Goal: Find specific page/section: Find specific page/section

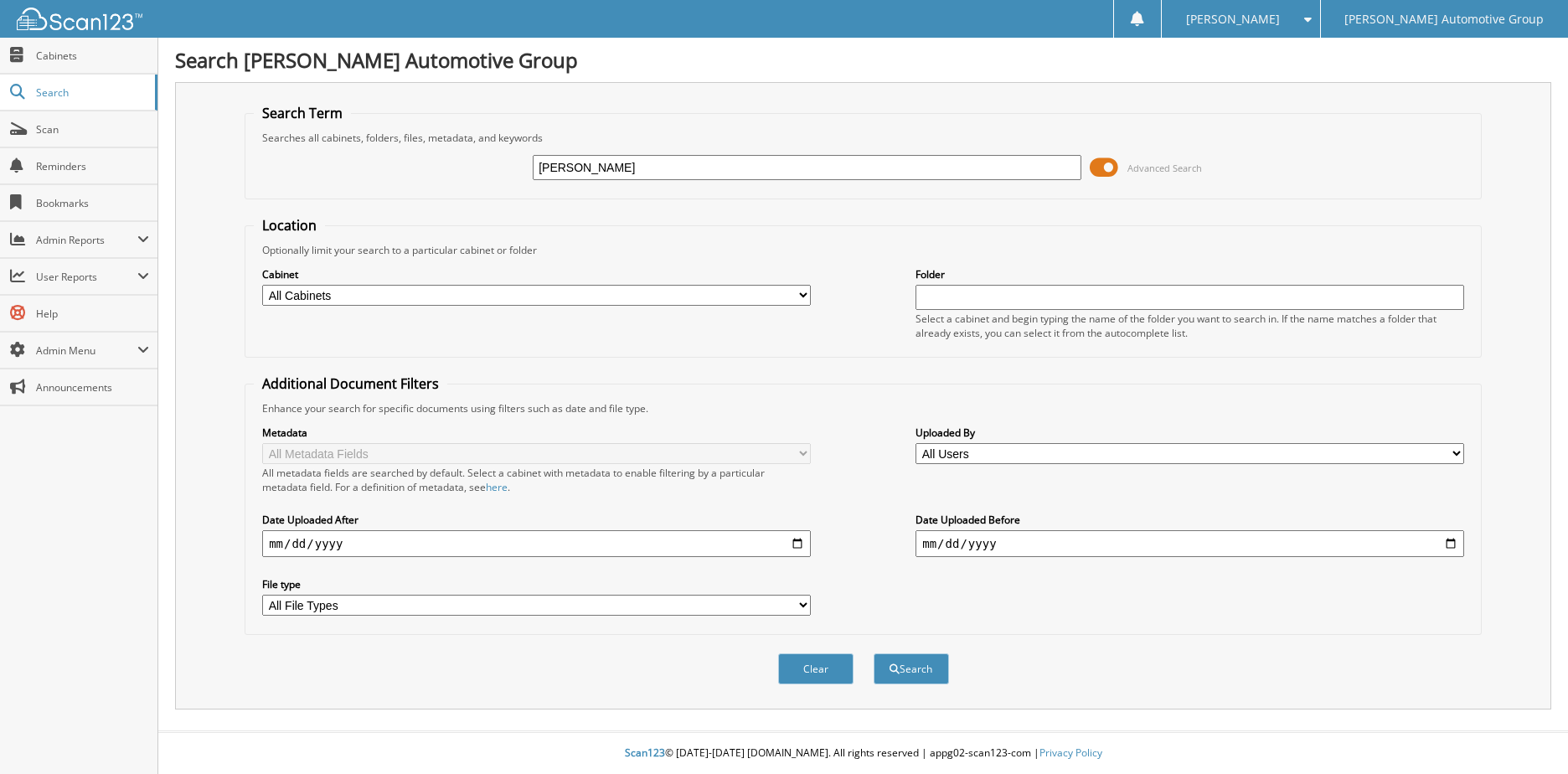
type input "[PERSON_NAME]"
click at [874, 653] on button "Search" at bounding box center [911, 668] width 75 height 31
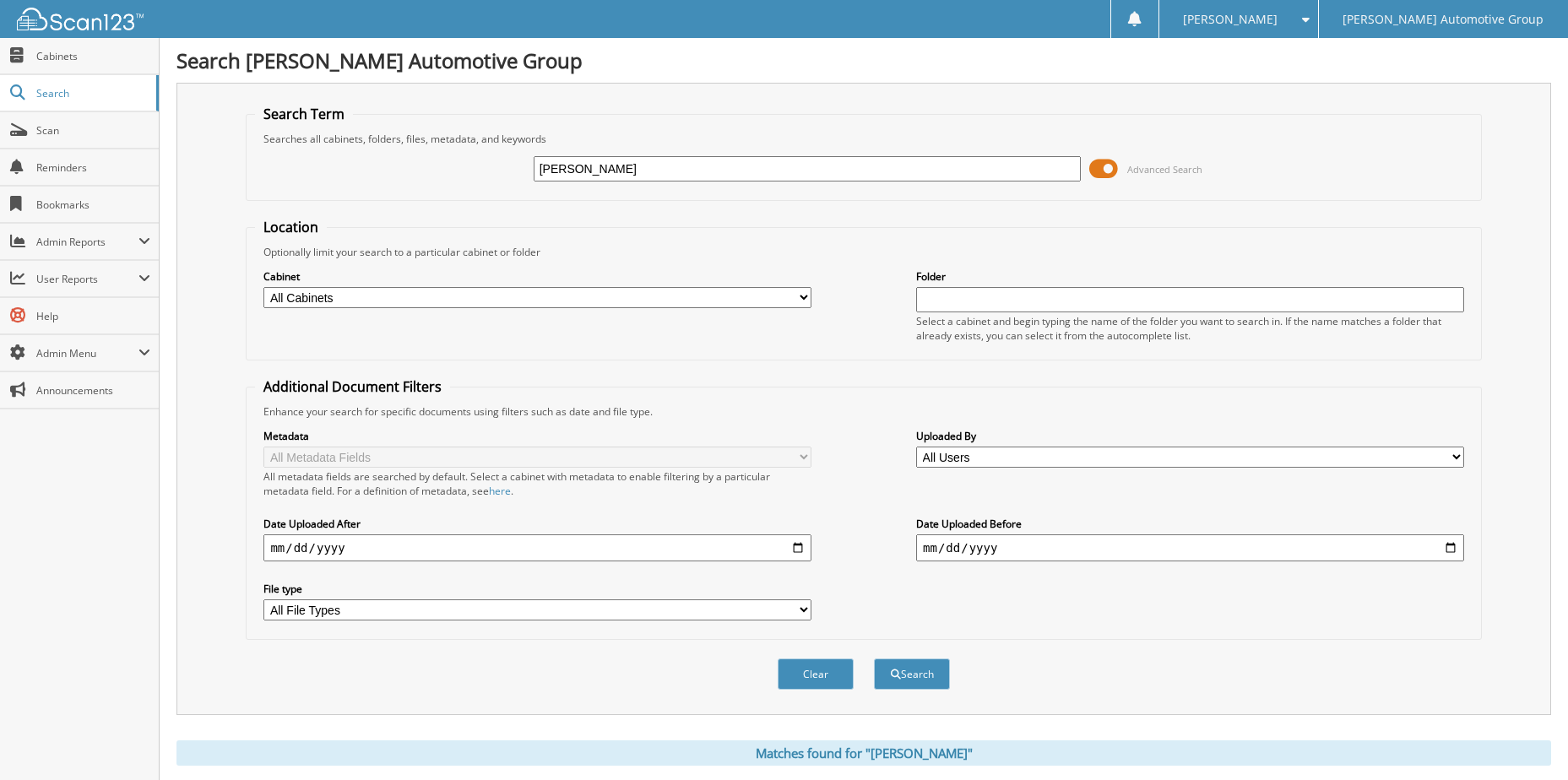
drag, startPoint x: 629, startPoint y: 160, endPoint x: 440, endPoint y: 176, distance: 189.7
click at [440, 176] on div "[PERSON_NAME] Advanced Search" at bounding box center [864, 169] width 1217 height 46
type input "CADDYSHACK"
click at [874, 658] on button "Search" at bounding box center [912, 673] width 76 height 31
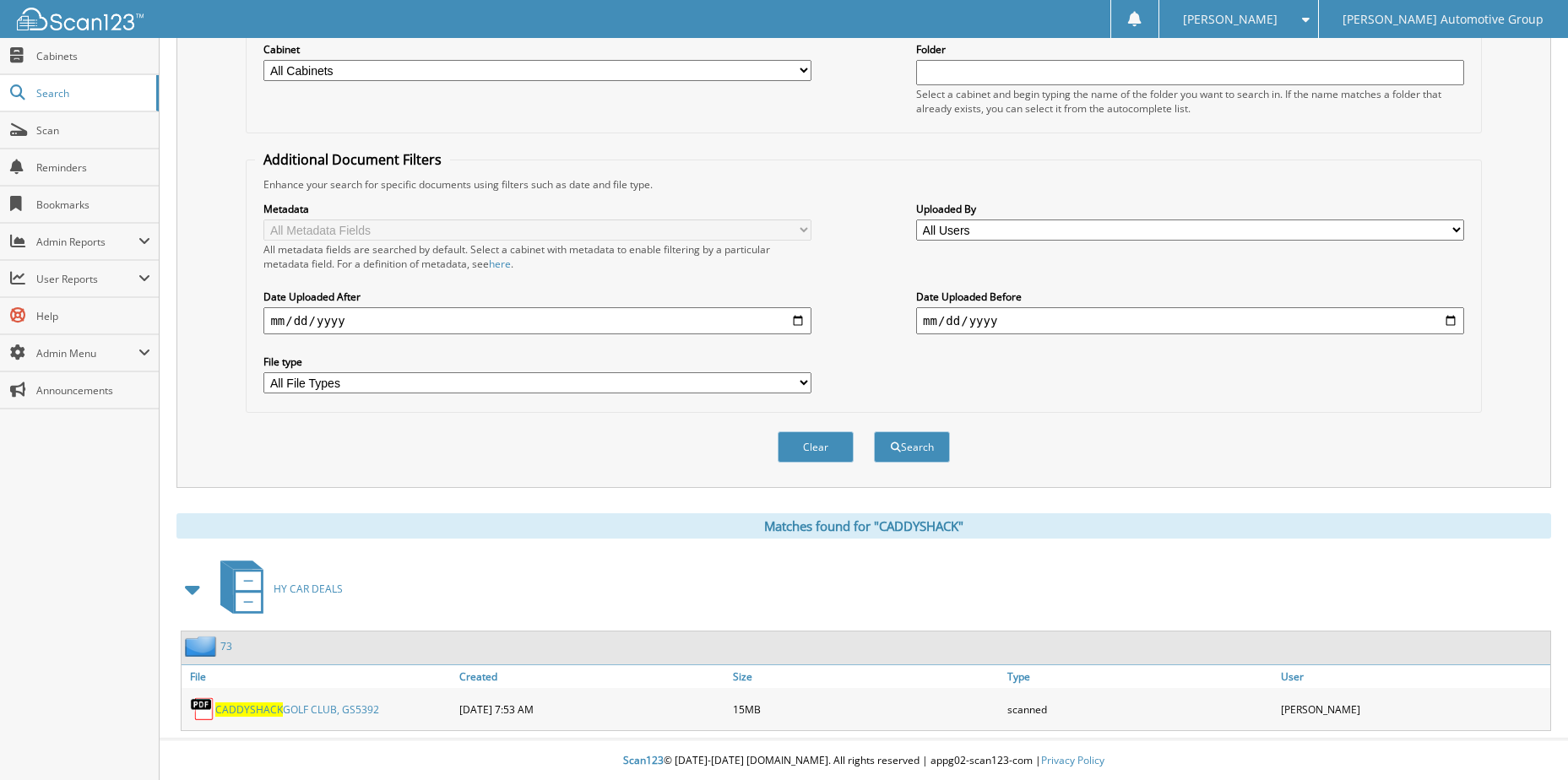
scroll to position [230, 0]
click at [285, 715] on div "CADDYSHACK GOLF CLUB, GS5392" at bounding box center [317, 708] width 273 height 34
click at [287, 711] on link "CADDYSHACK GOLF CLUB, GS5392" at bounding box center [297, 707] width 163 height 14
